Goal: Navigation & Orientation: Find specific page/section

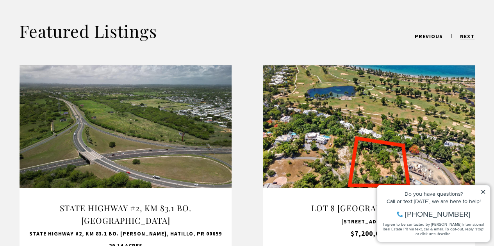
scroll to position [862, 0]
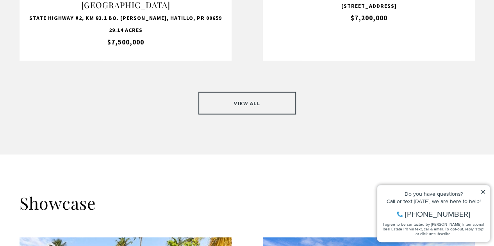
click at [265, 92] on link "VIEW ALL" at bounding box center [247, 103] width 98 height 23
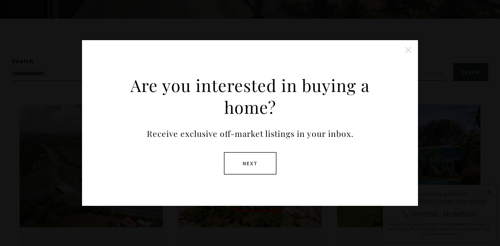
click at [408, 50] on button at bounding box center [408, 50] width 16 height 16
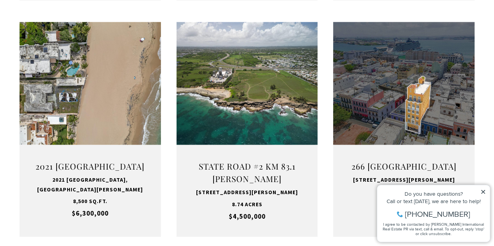
scroll to position [677, 0]
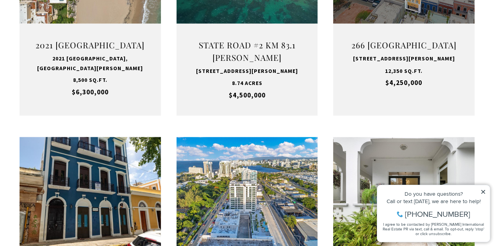
click at [484, 193] on icon at bounding box center [483, 192] width 4 height 4
click at [478, 195] on div "Do you have questions?" at bounding box center [433, 193] width 105 height 5
click at [484, 190] on icon at bounding box center [482, 191] width 5 height 5
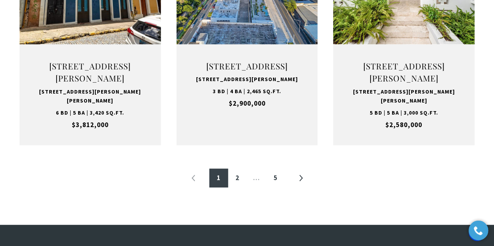
scroll to position [916, 0]
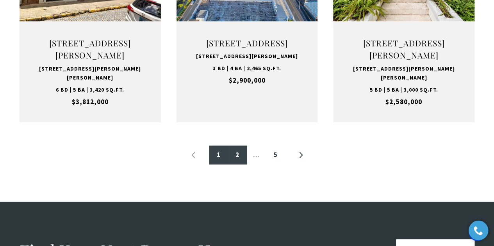
click at [242, 148] on link "2" at bounding box center [237, 155] width 19 height 19
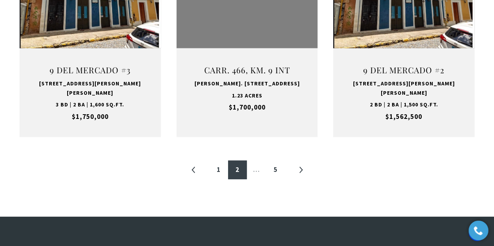
scroll to position [914, 0]
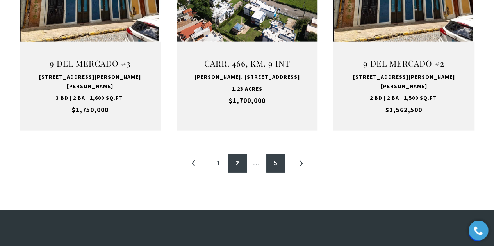
click at [266, 154] on link "5" at bounding box center [275, 163] width 19 height 19
